Goal: Task Accomplishment & Management: Use online tool/utility

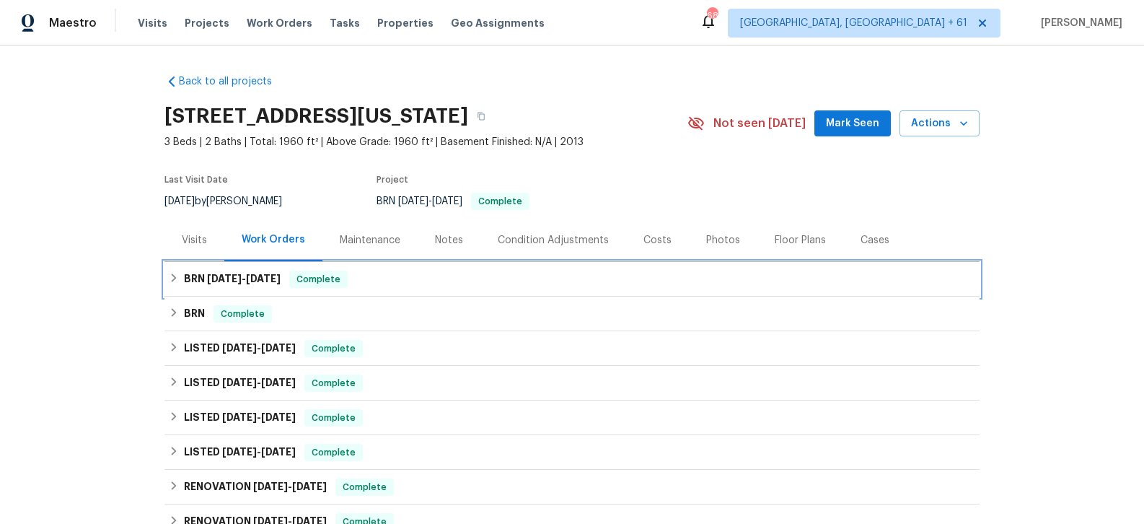
click at [229, 274] on span "7/11/25" at bounding box center [224, 278] width 35 height 10
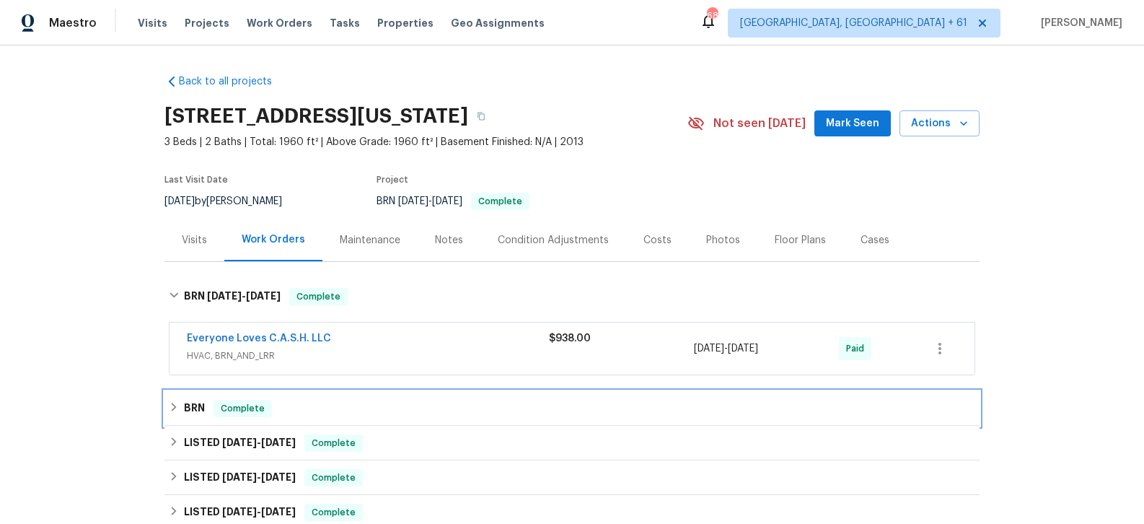
click at [214, 398] on div "BRN Complete" at bounding box center [571, 408] width 815 height 35
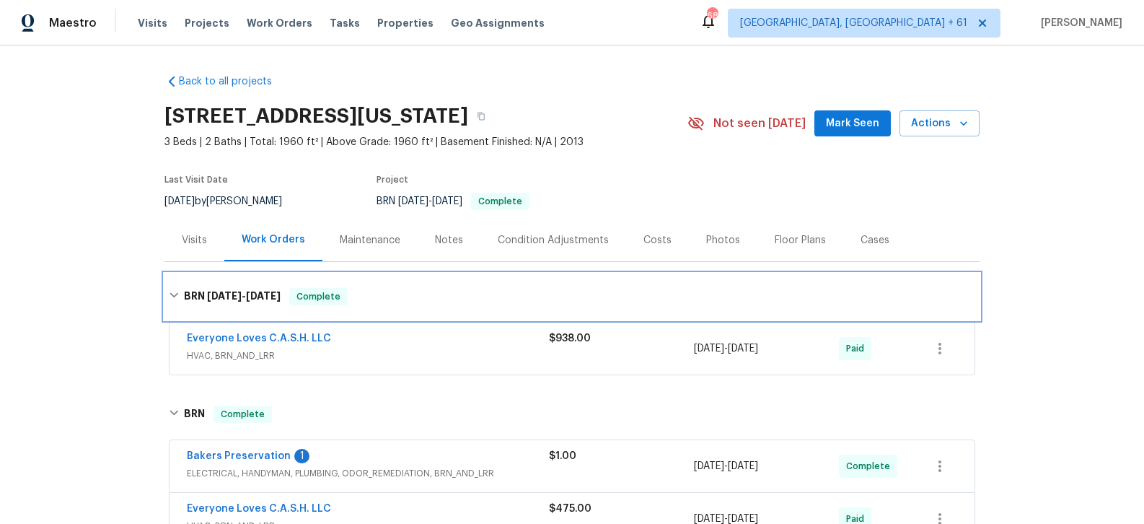
click at [224, 300] on span "7/11/25" at bounding box center [224, 296] width 35 height 10
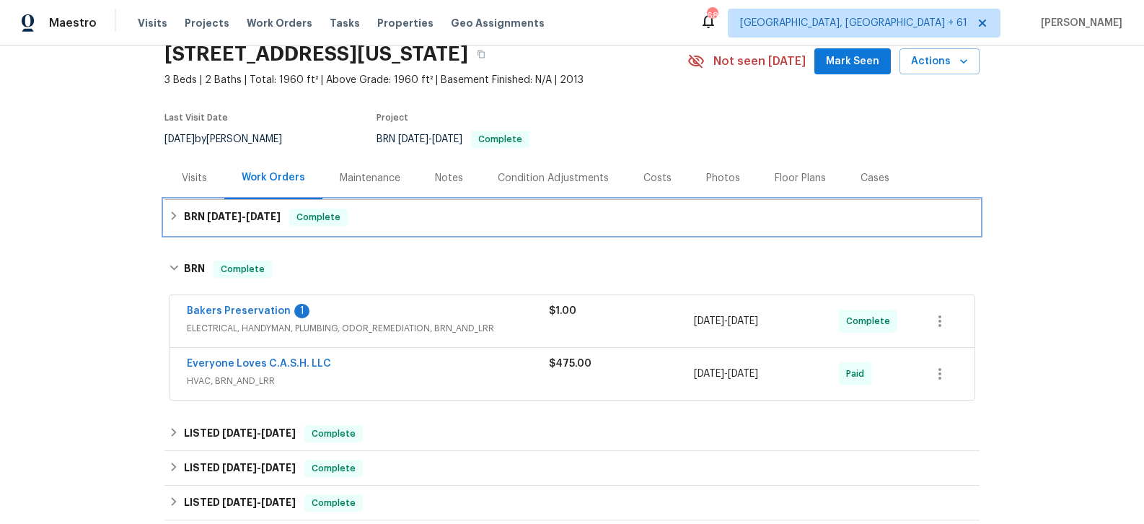
scroll to position [95, 0]
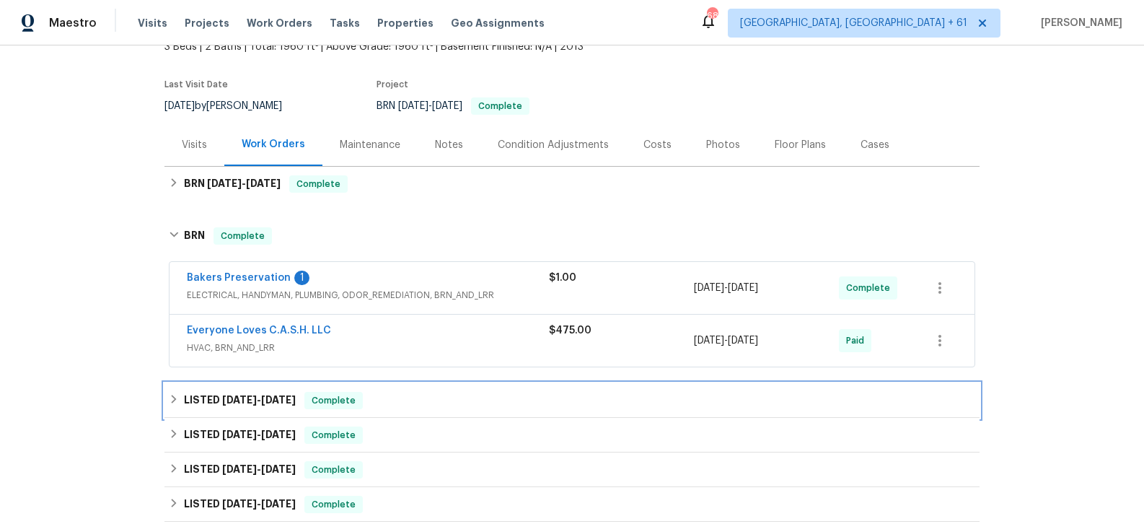
click at [273, 411] on div "LISTED 6/3/25 - 6/9/25 Complete" at bounding box center [571, 400] width 815 height 35
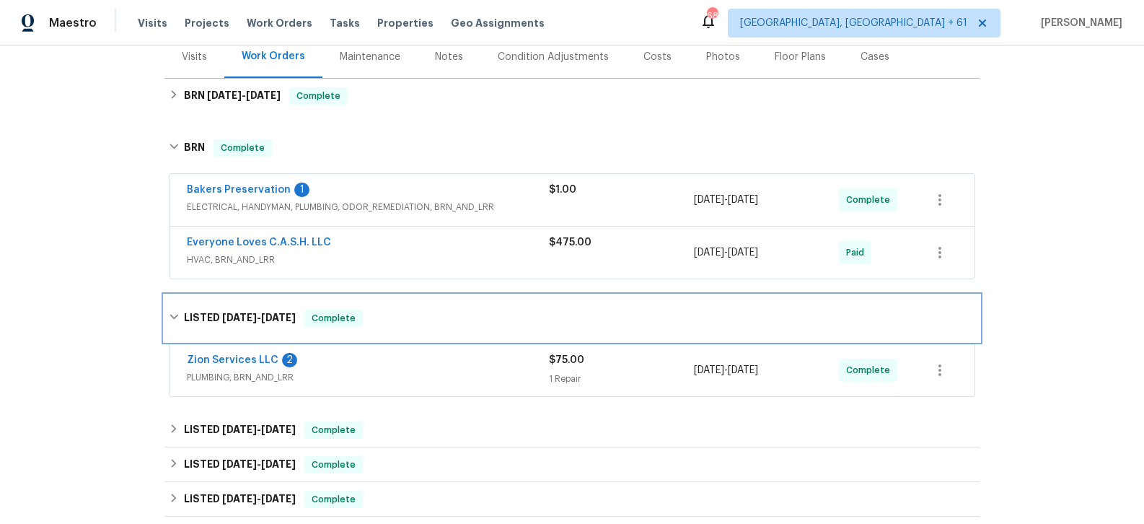
scroll to position [207, 0]
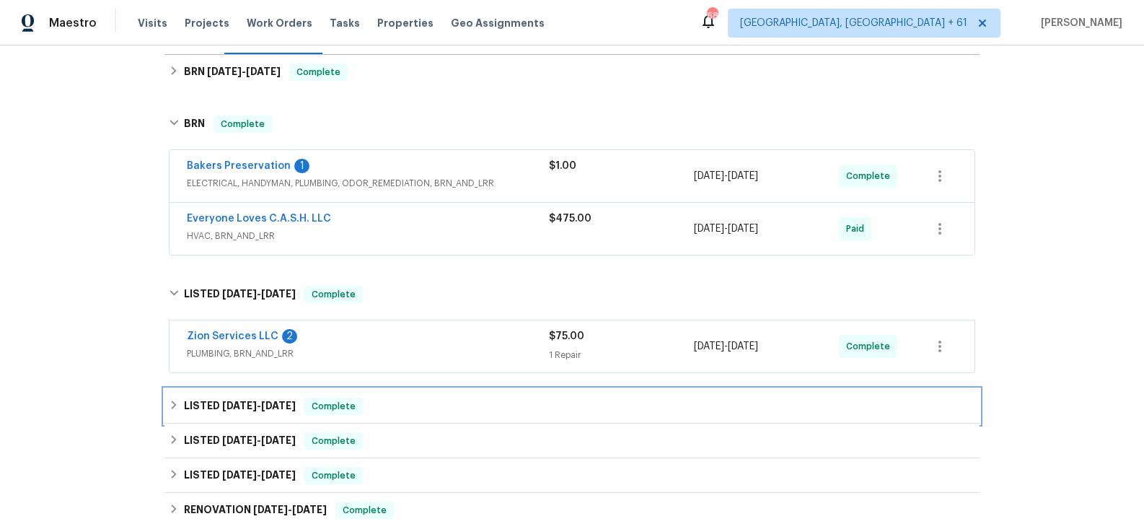
click at [272, 411] on h6 "LISTED 4/5/25 - 4/10/25" at bounding box center [240, 405] width 112 height 17
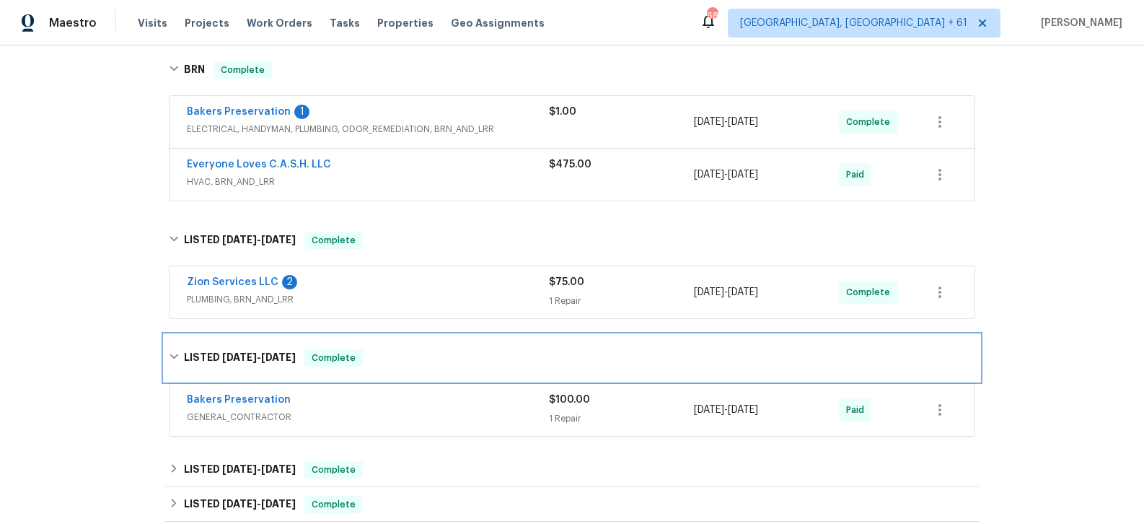
scroll to position [271, 0]
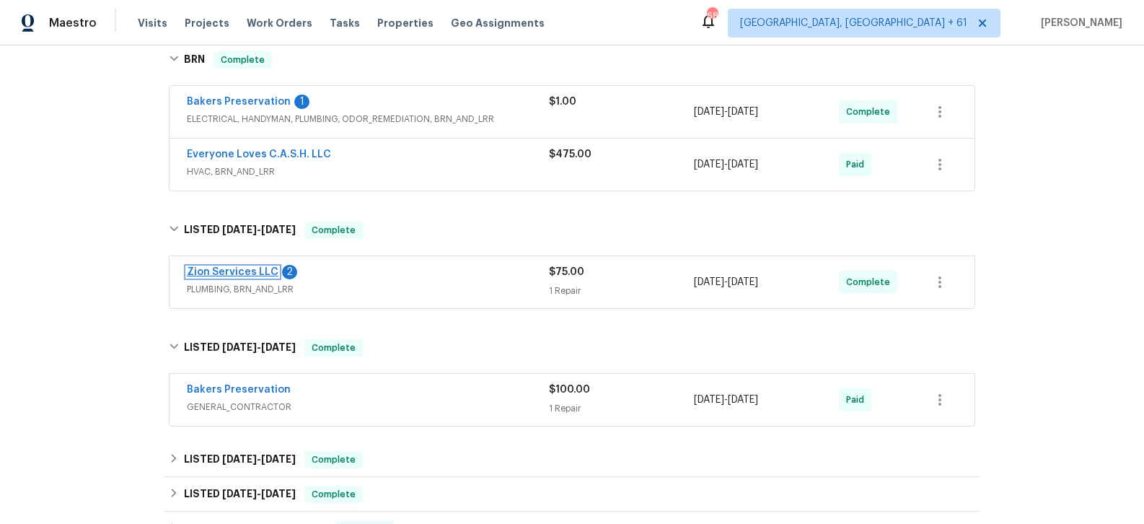
click at [263, 271] on link "Zion Services LLC" at bounding box center [233, 272] width 92 height 10
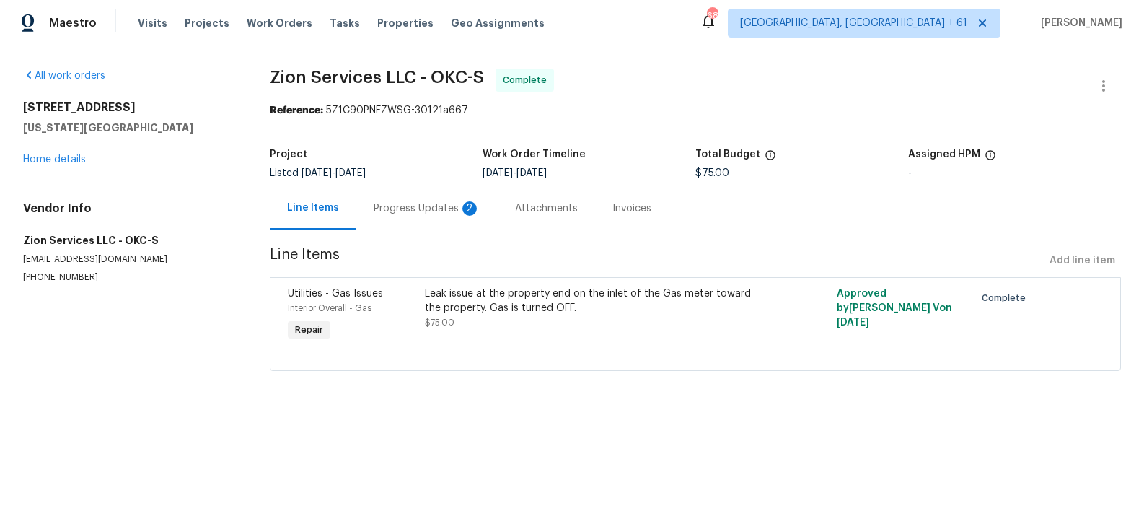
click at [457, 213] on div "Progress Updates 2" at bounding box center [427, 208] width 107 height 14
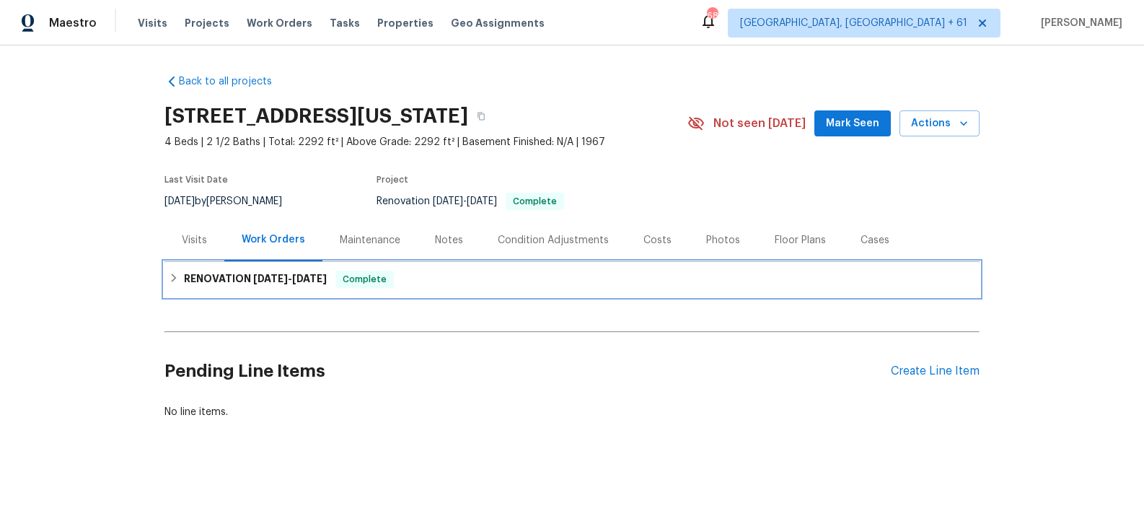
click at [253, 276] on span "[DATE]" at bounding box center [270, 278] width 35 height 10
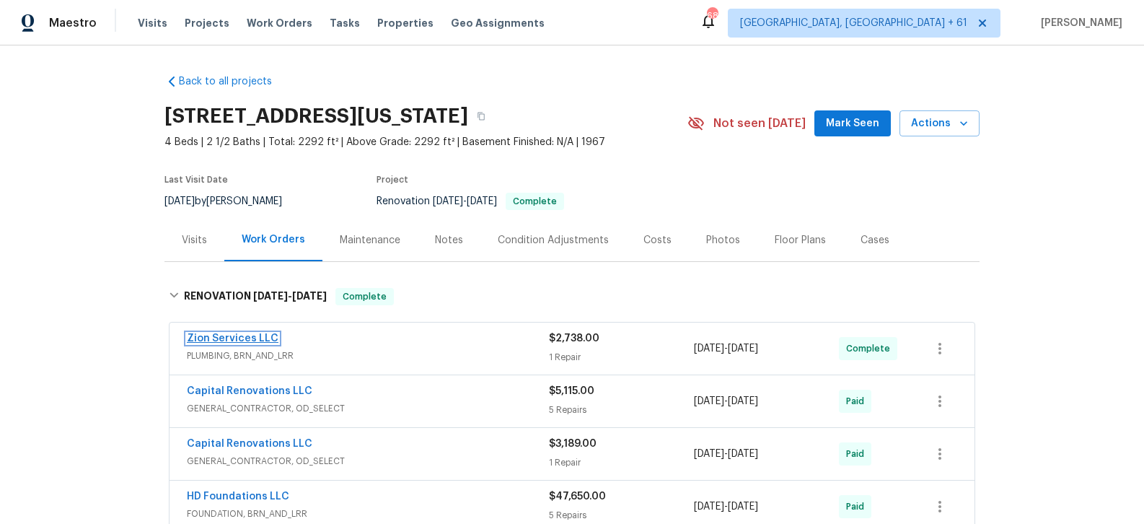
click at [246, 339] on link "Zion Services LLC" at bounding box center [233, 338] width 92 height 10
